Goal: Task Accomplishment & Management: Manage account settings

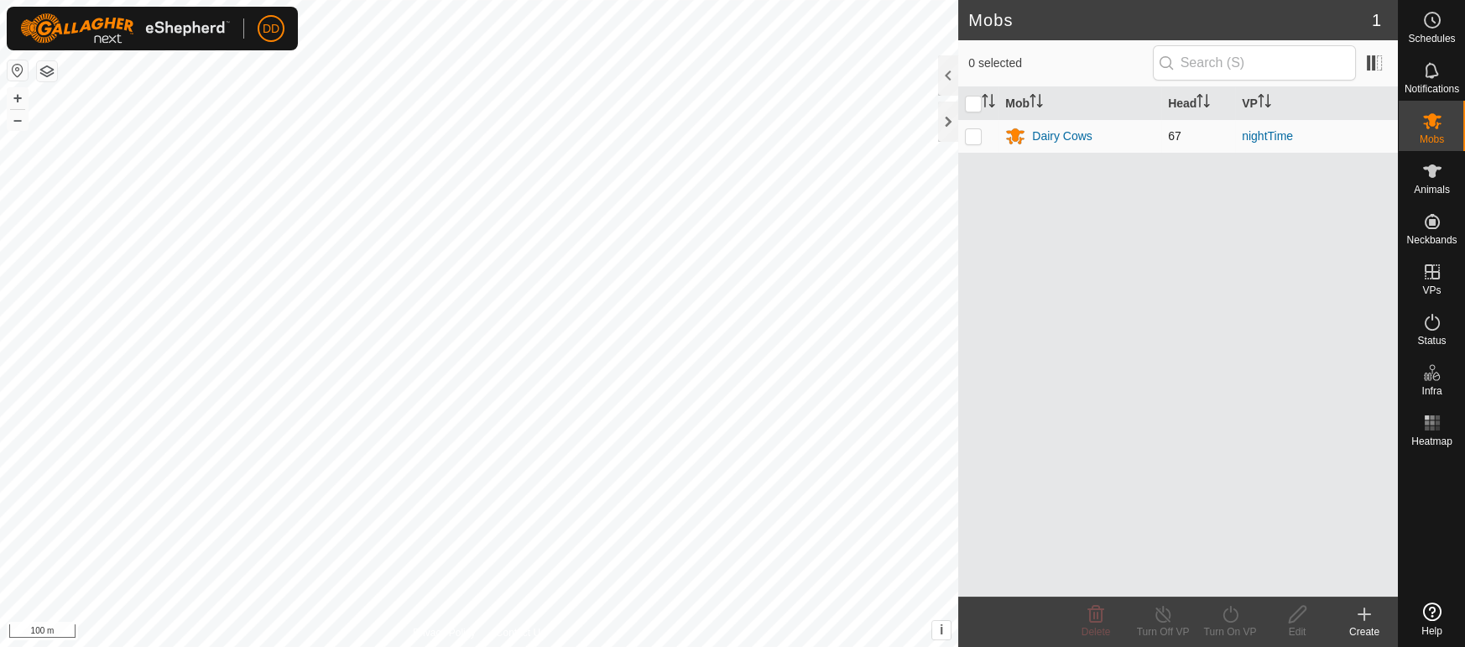
click at [971, 138] on p-checkbox at bounding box center [973, 135] width 17 height 13
checkbox input "true"
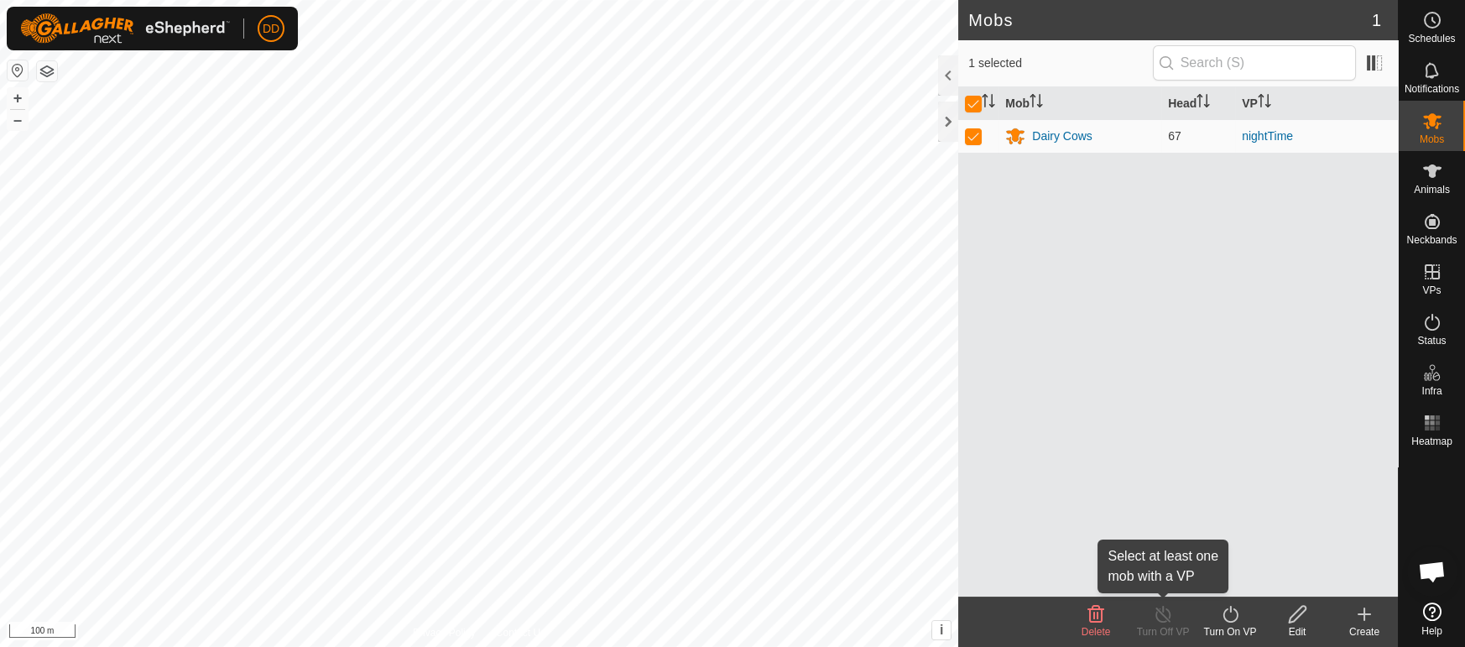
click at [1167, 629] on div "Turn Off VP" at bounding box center [1162, 631] width 67 height 15
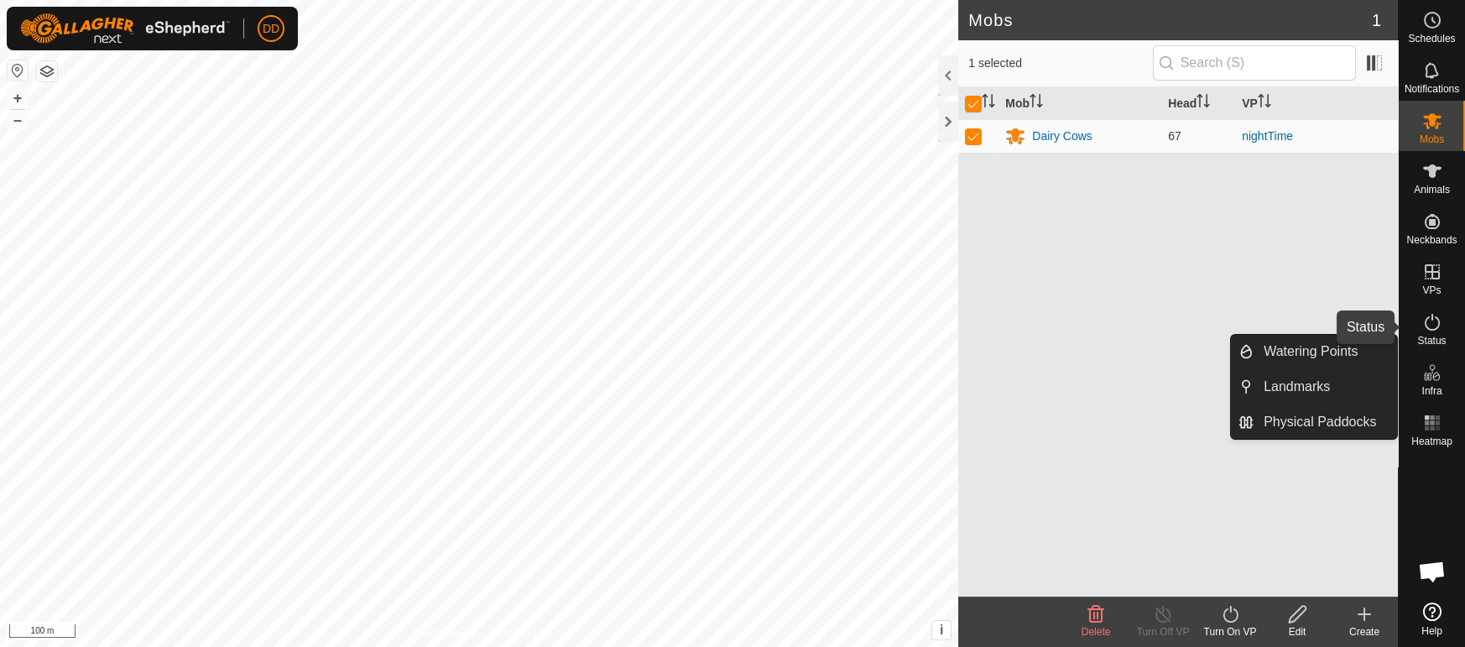
click at [1432, 325] on icon at bounding box center [1432, 322] width 20 height 20
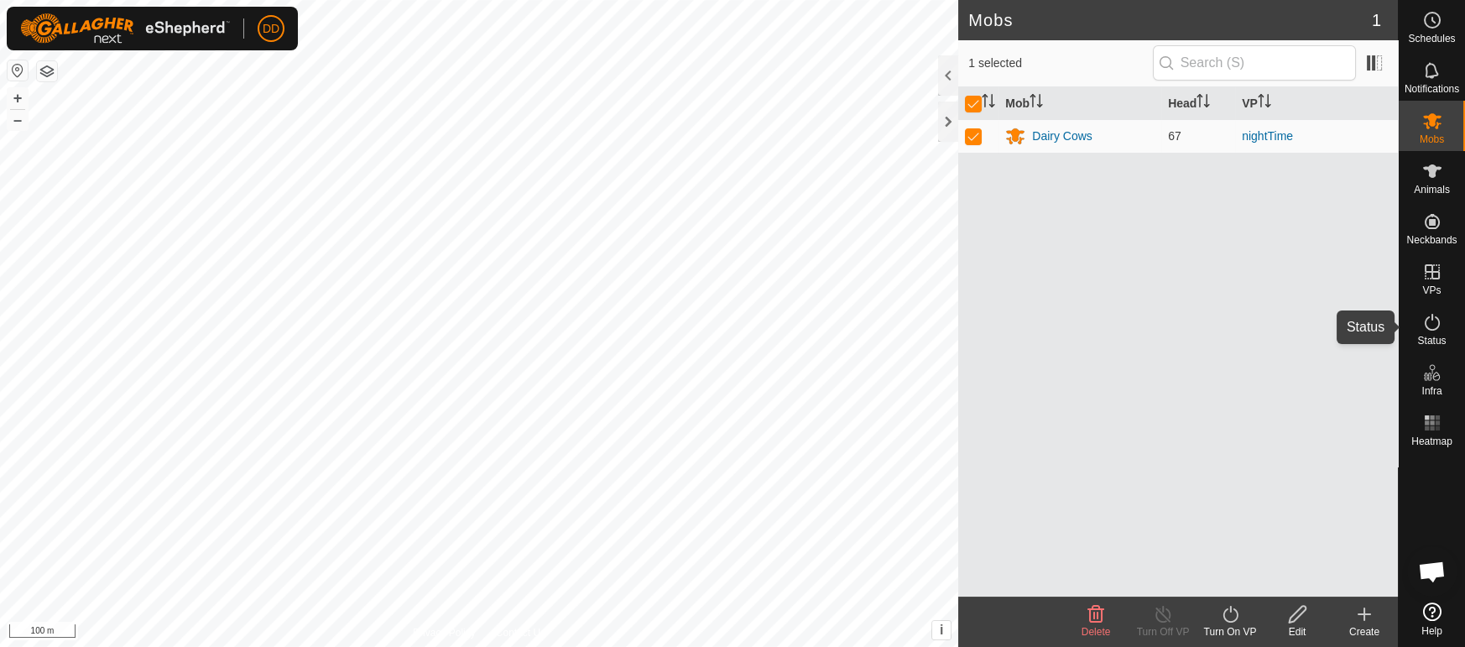
click at [1432, 325] on icon at bounding box center [1432, 322] width 20 height 20
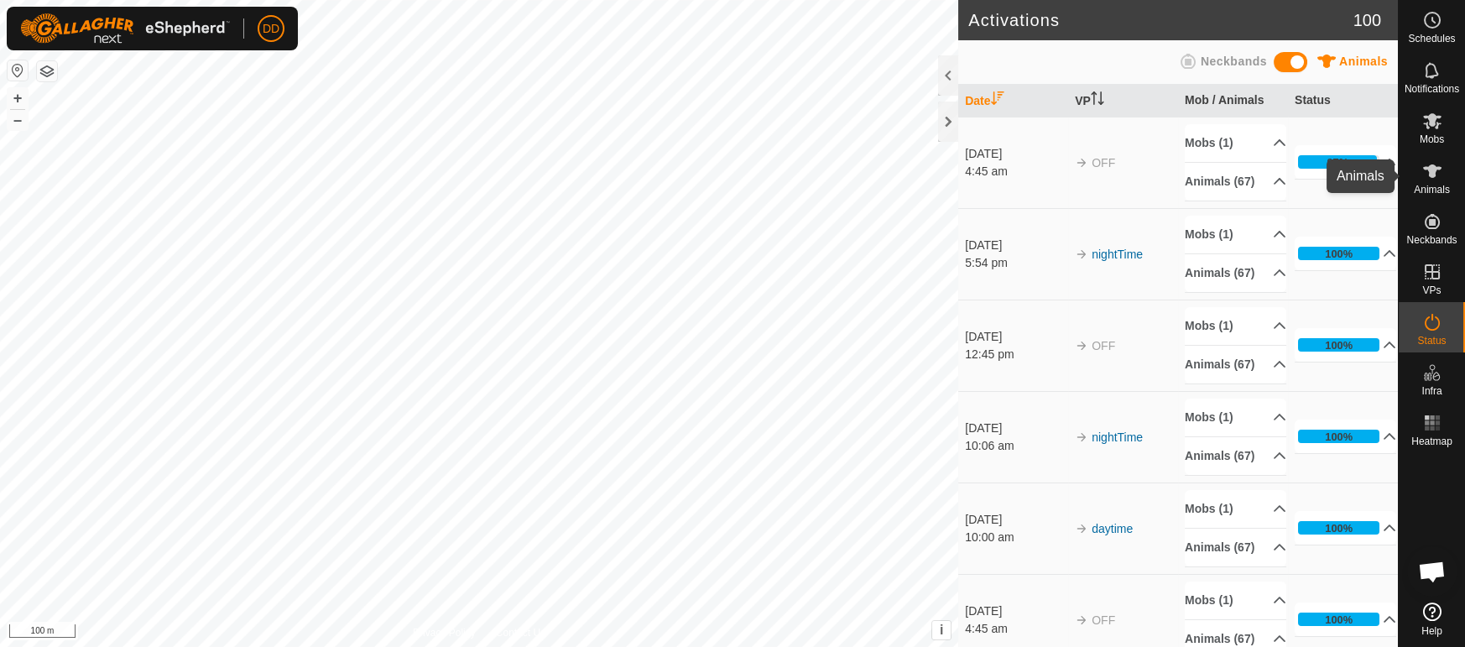
click at [1424, 185] on span "Animals" at bounding box center [1431, 190] width 36 height 10
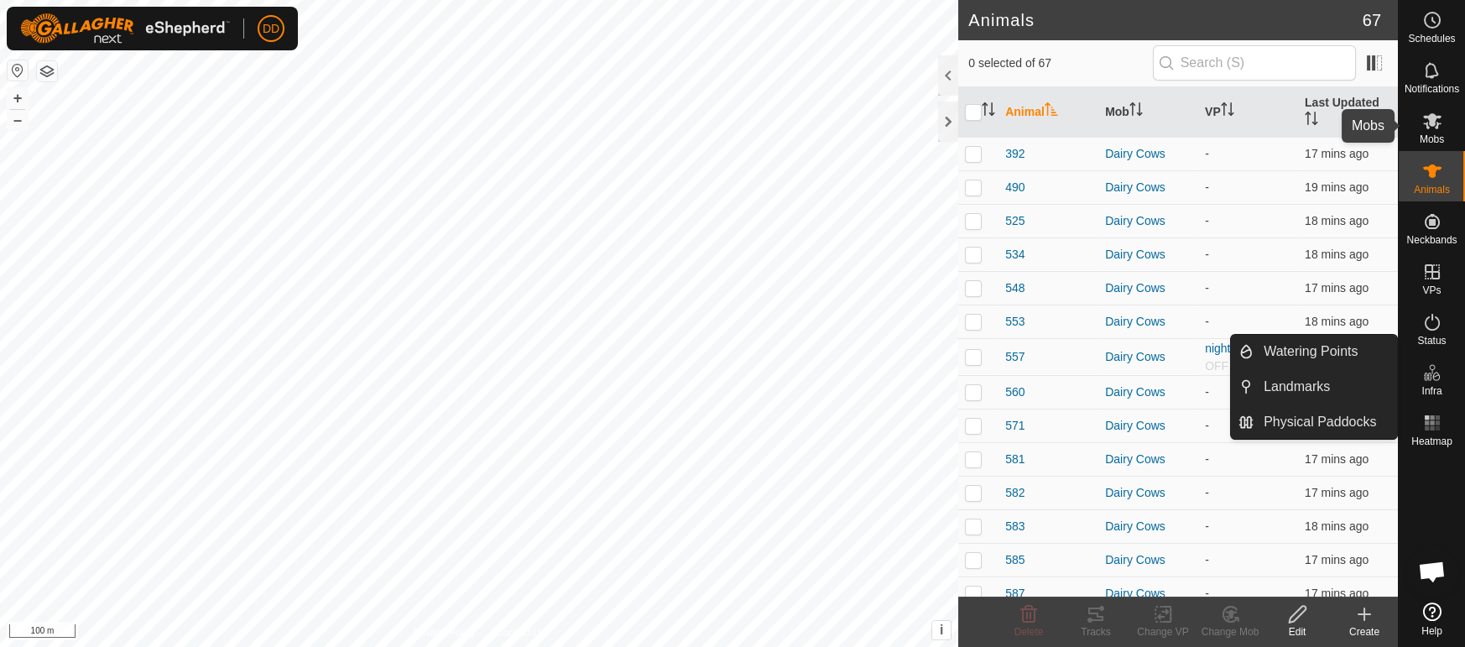
click at [1428, 122] on icon at bounding box center [1432, 121] width 20 height 20
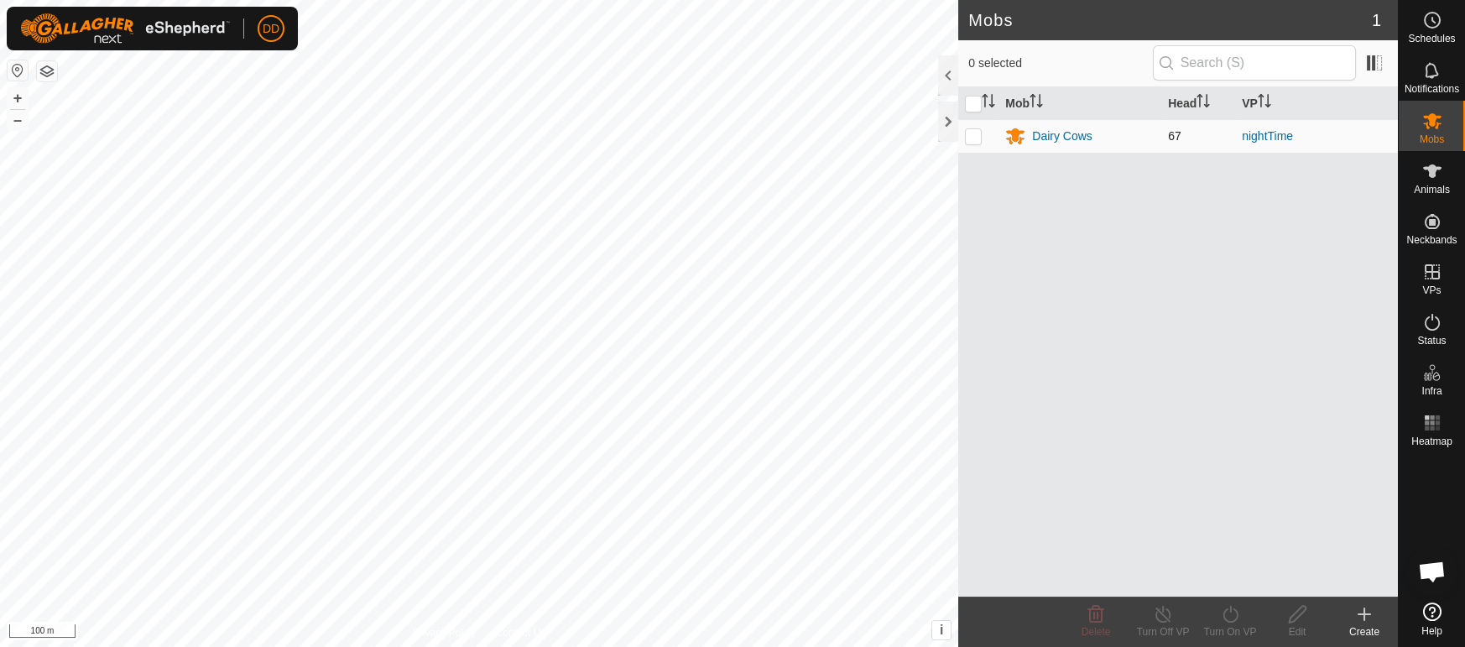
click at [974, 137] on p-checkbox at bounding box center [973, 135] width 17 height 13
checkbox input "true"
click at [1427, 174] on icon at bounding box center [1432, 171] width 20 height 20
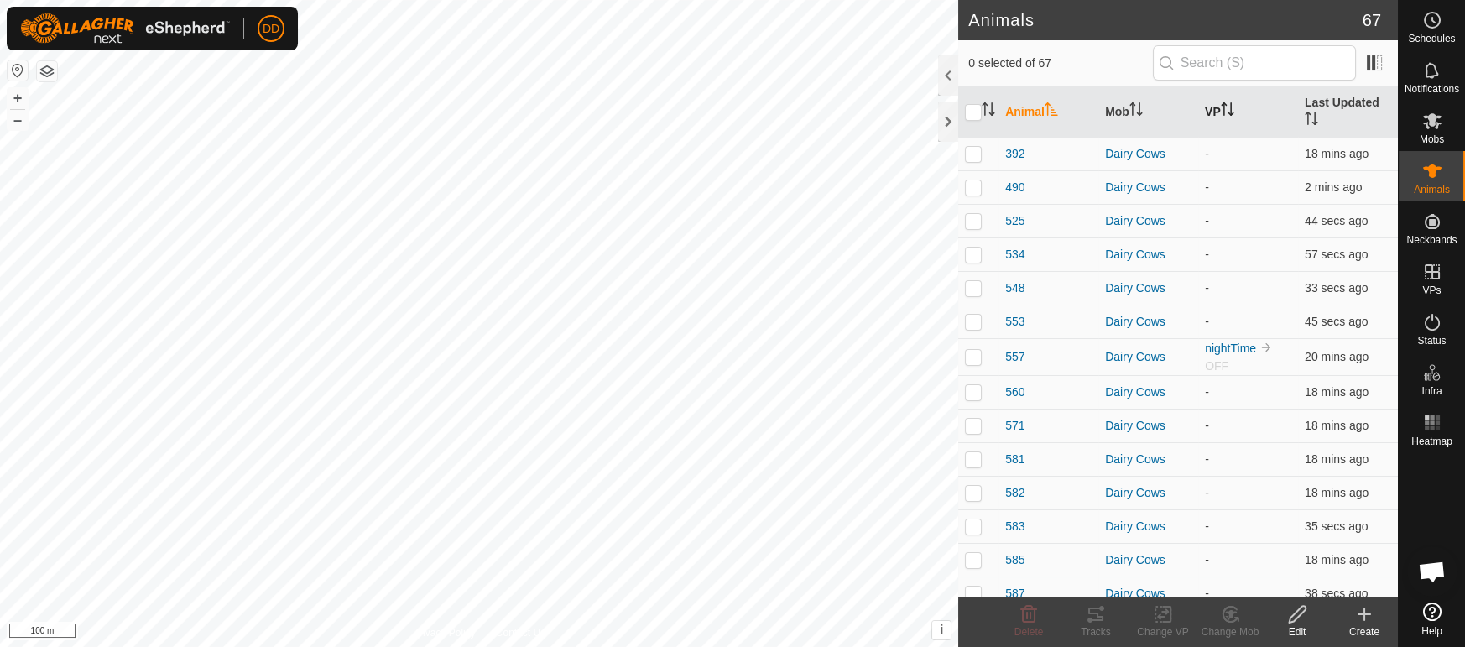
click at [1239, 105] on th "VP" at bounding box center [1248, 112] width 100 height 50
click at [1426, 327] on icon at bounding box center [1431, 322] width 15 height 17
